Goal: Task Accomplishment & Management: Manage account settings

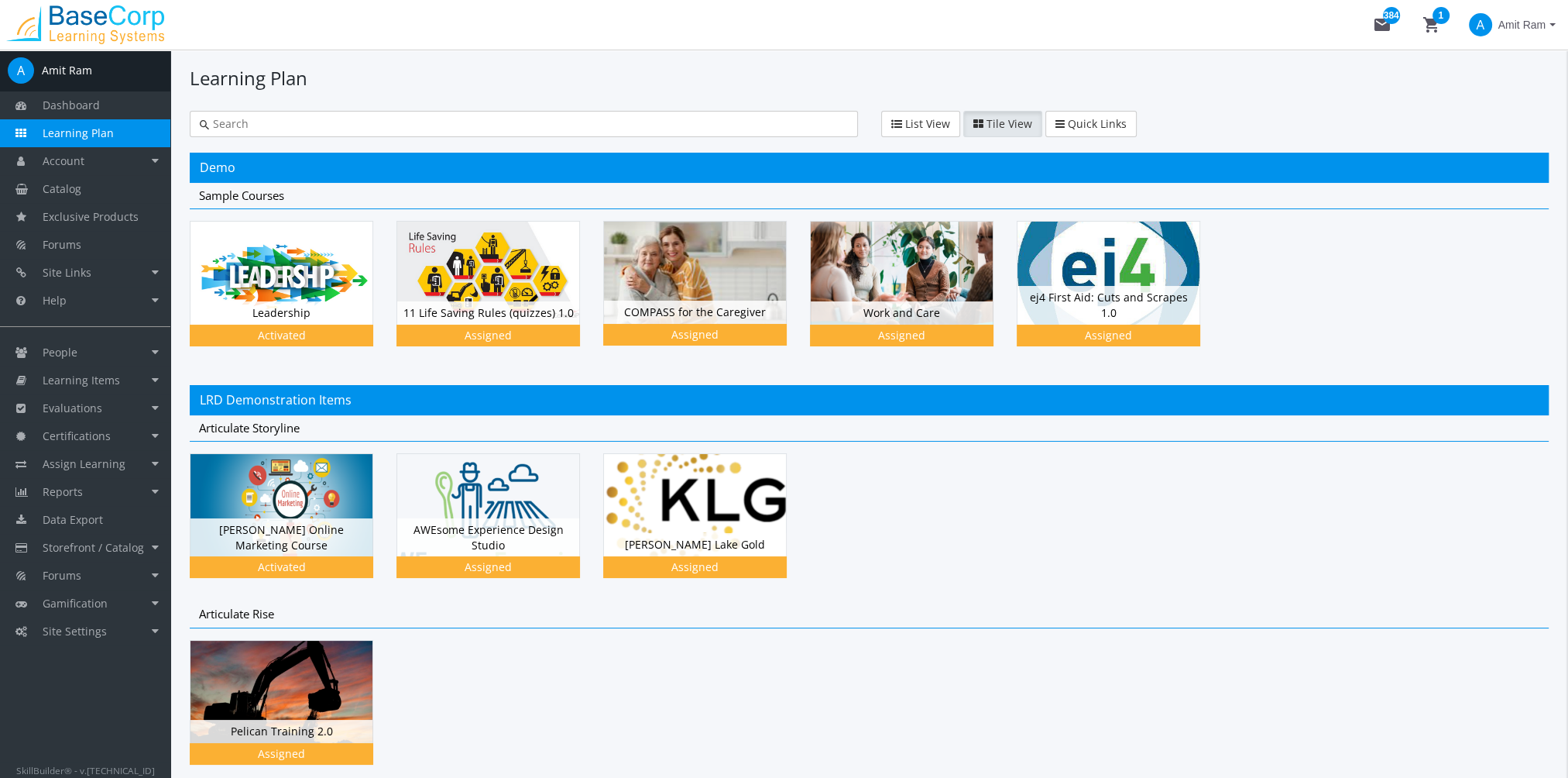
click at [1537, 24] on span "Amit Ram" at bounding box center [1522, 24] width 47 height 28
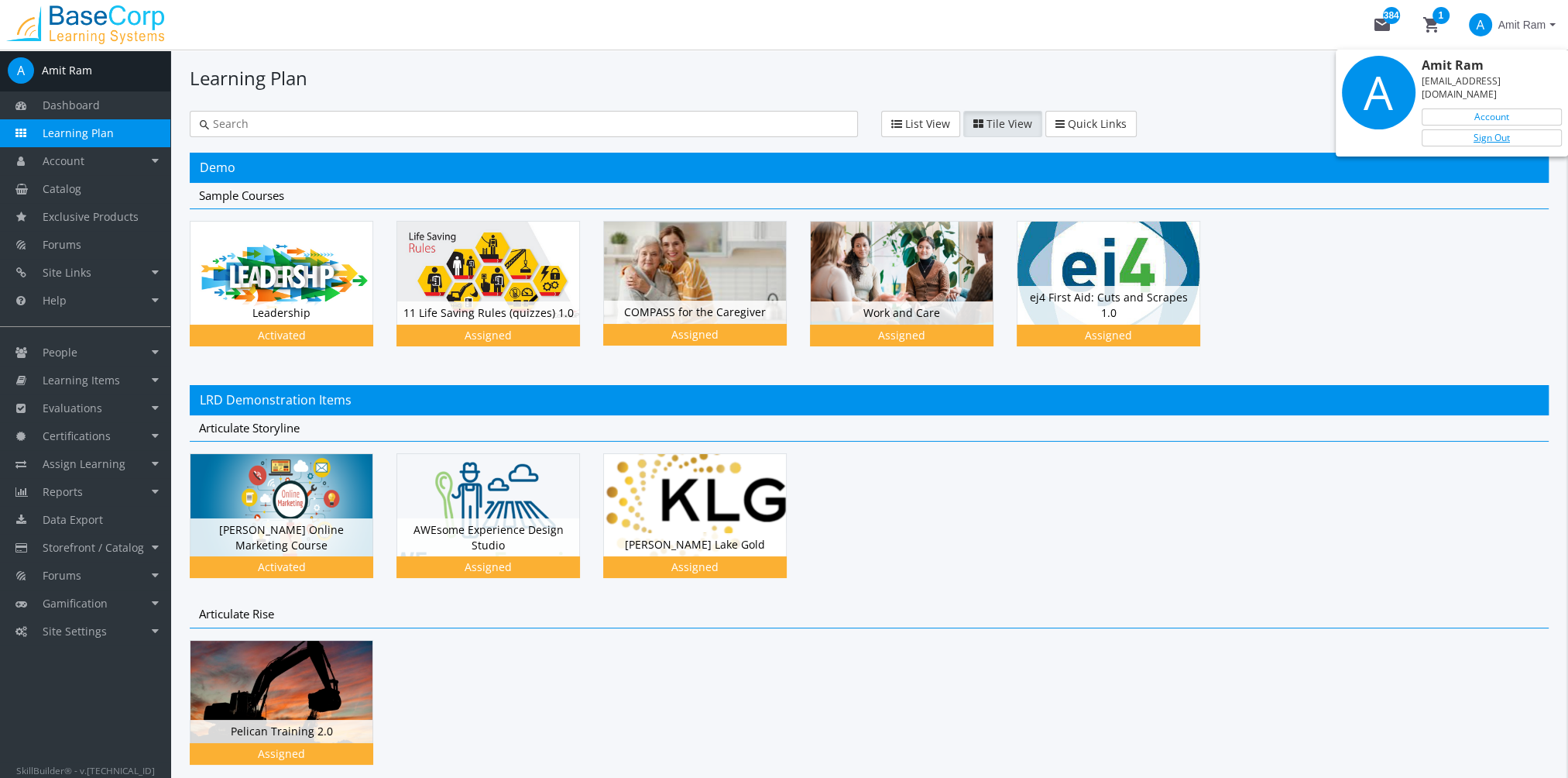
drag, startPoint x: 1507, startPoint y: 128, endPoint x: 1460, endPoint y: 129, distance: 47.0
click at [1507, 130] on link "Sign Out" at bounding box center [1491, 138] width 140 height 17
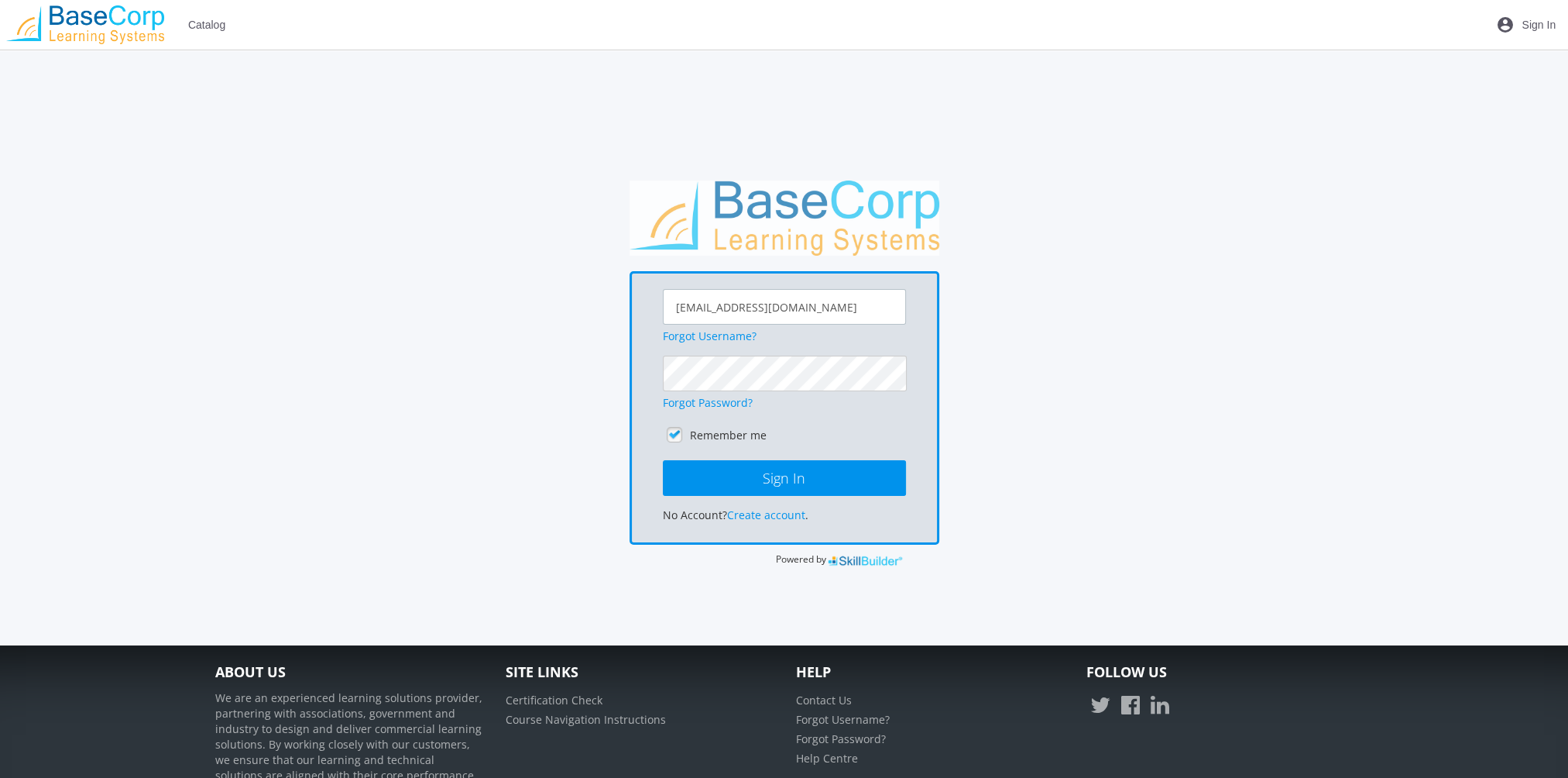
drag, startPoint x: 802, startPoint y: 312, endPoint x: 490, endPoint y: 375, distance: 318.3
click at [497, 377] on div "[EMAIL_ADDRESS][DOMAIN_NAME] Forgot Username? Forgot Password? Remember me Sign…" at bounding box center [785, 373] width 1154 height 387
click at [857, 297] on input "[EMAIL_ADDRESS][DOMAIN_NAME]" at bounding box center [784, 306] width 243 height 36
type input "[EMAIL_ADDRESS][DOMAIN_NAME]"
click at [663, 460] on button "Sign In" at bounding box center [784, 478] width 243 height 36
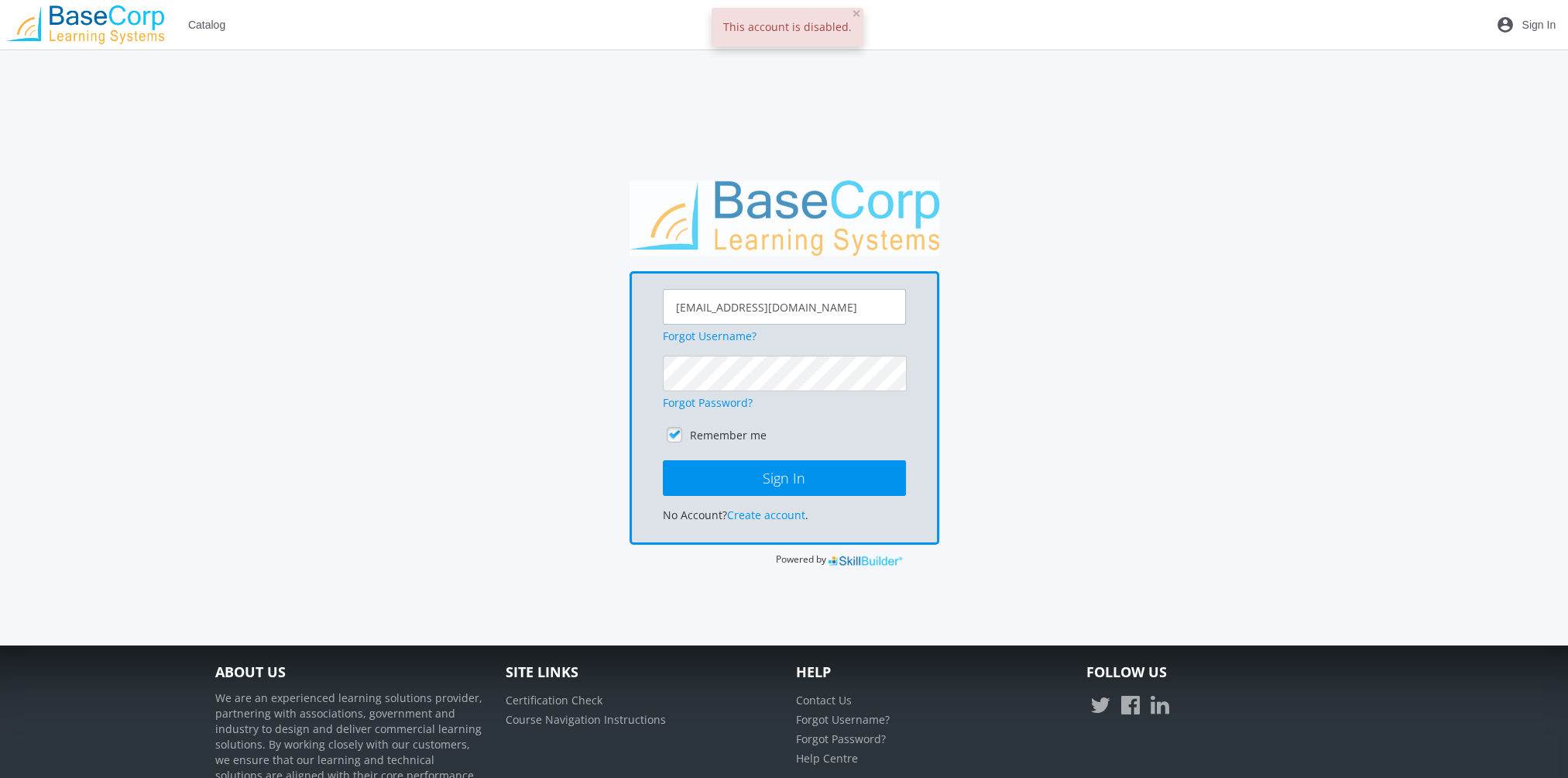
drag, startPoint x: 483, startPoint y: 313, endPoint x: 461, endPoint y: 313, distance: 22.0
click at [461, 313] on div "[EMAIL_ADDRESS][DOMAIN_NAME] Forgot Username? Forgot Password? Remember me Sign…" at bounding box center [785, 373] width 1154 height 387
type input "[EMAIL_ADDRESS][DOMAIN_NAME]"
click at [663, 460] on button "Sign In" at bounding box center [784, 478] width 243 height 36
